Goal: Find specific page/section: Find specific page/section

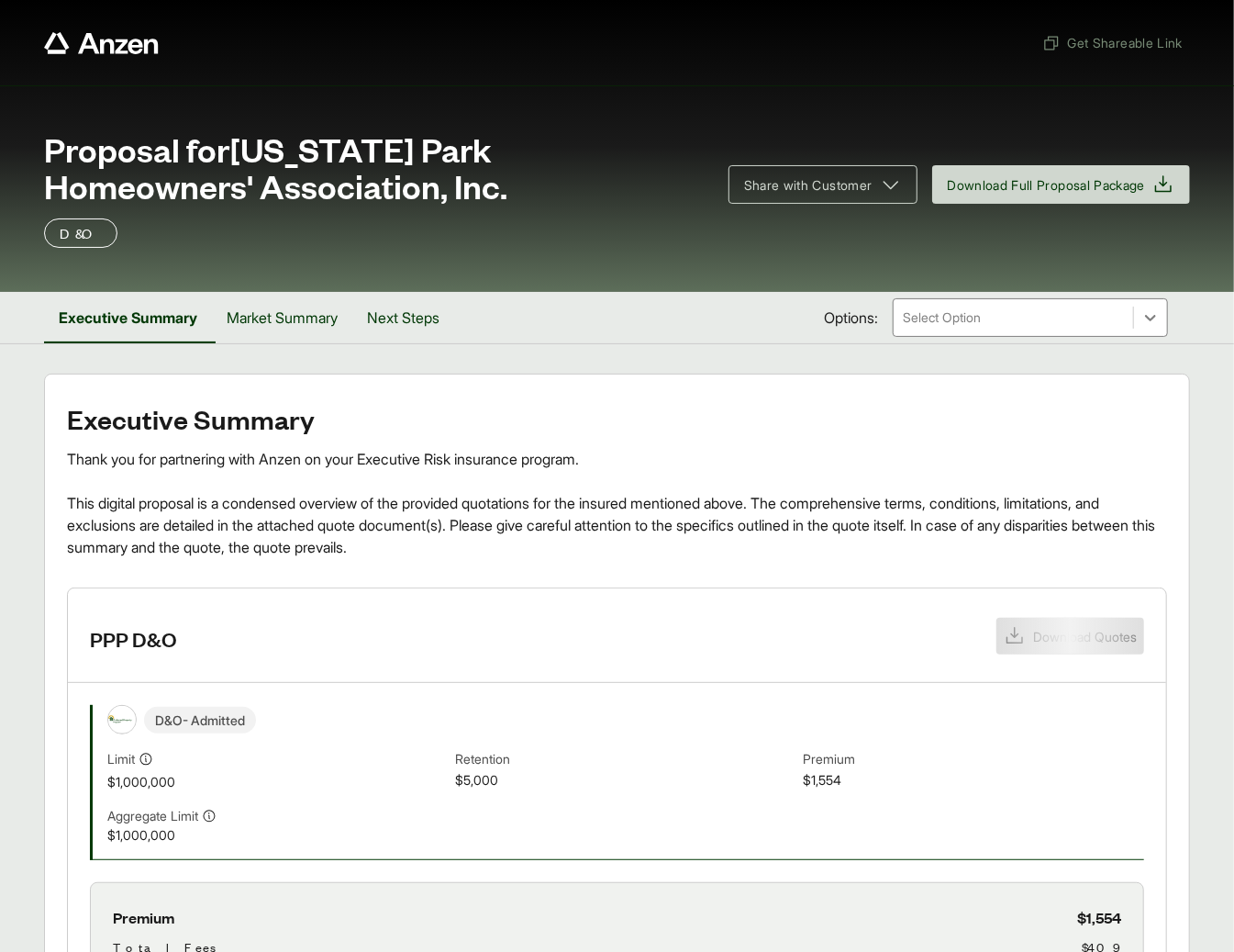
scroll to position [5, 0]
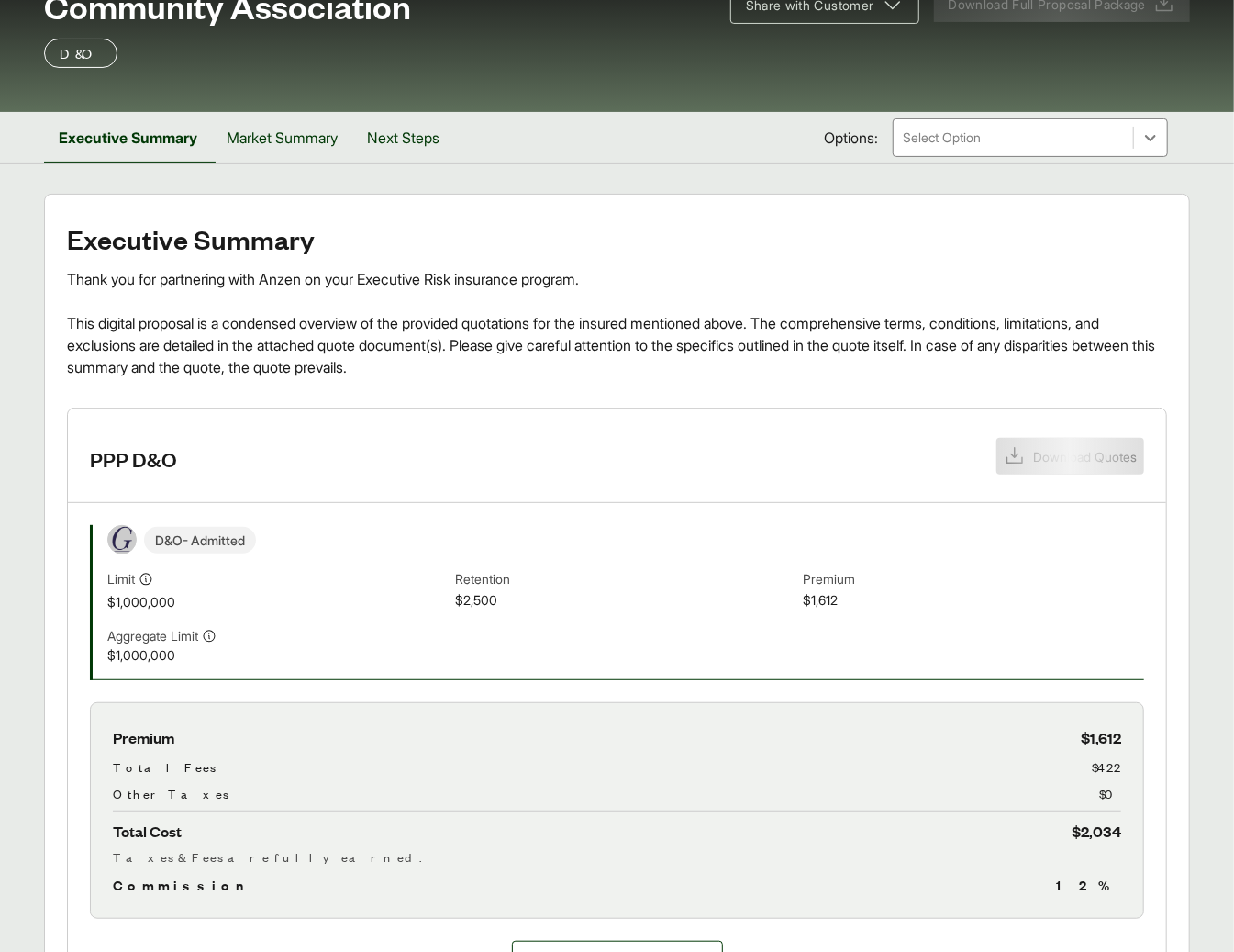
scroll to position [277, 0]
